Goal: Task Accomplishment & Management: Manage account settings

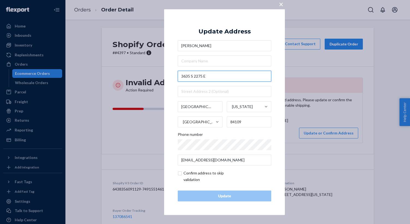
click at [198, 77] on input "3635 S 2275 E" at bounding box center [225, 76] width 94 height 11
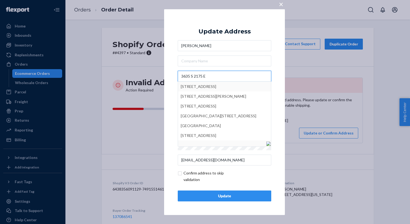
type input "3635 S 2175 E"
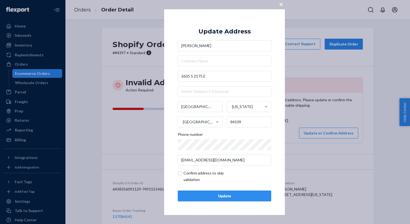
click at [201, 197] on div "Update" at bounding box center [224, 196] width 84 height 5
